Goal: Navigation & Orientation: Go to known website

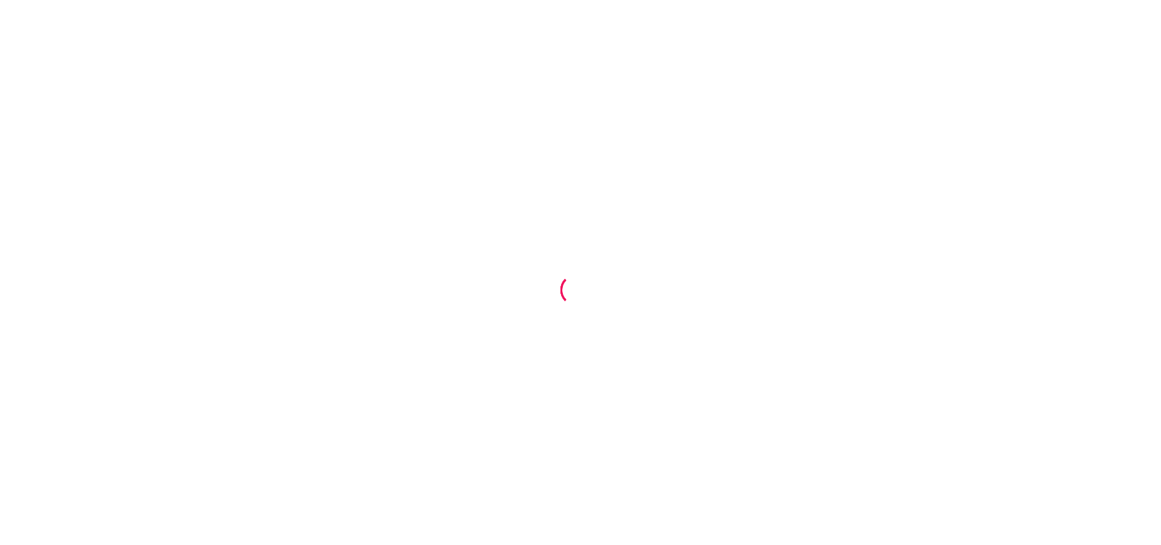
click at [495, 228] on div at bounding box center [580, 272] width 1161 height 545
